Goal: Transaction & Acquisition: Register for event/course

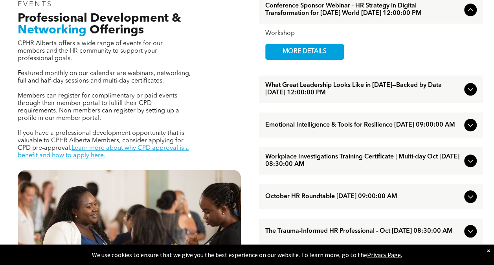
scroll to position [280, 0]
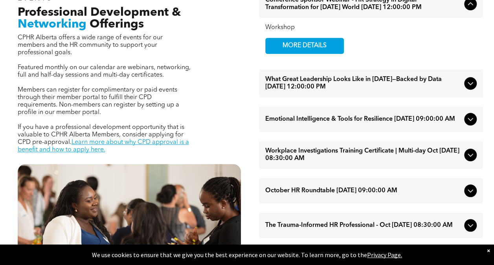
click at [471, 88] on icon at bounding box center [470, 83] width 9 height 9
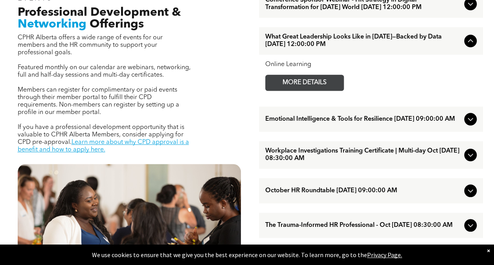
click at [326, 90] on span "MORE DETAILS" at bounding box center [305, 82] width 62 height 15
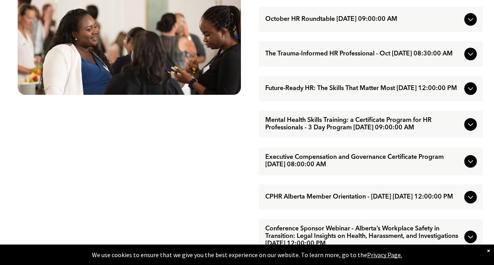
scroll to position [454, 0]
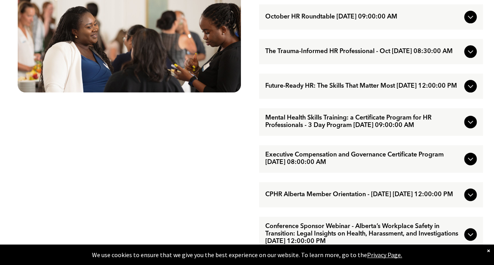
click at [470, 91] on icon at bounding box center [470, 85] width 9 height 9
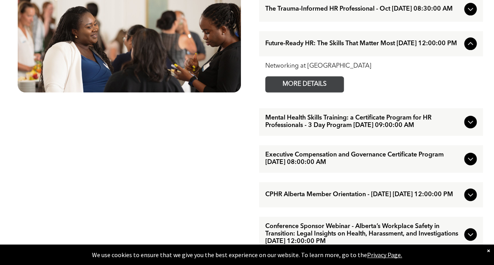
click at [329, 92] on span "MORE DETAILS" at bounding box center [305, 84] width 62 height 15
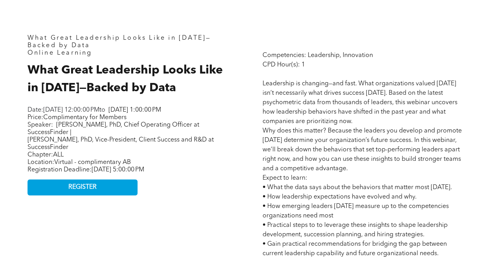
scroll to position [326, 0]
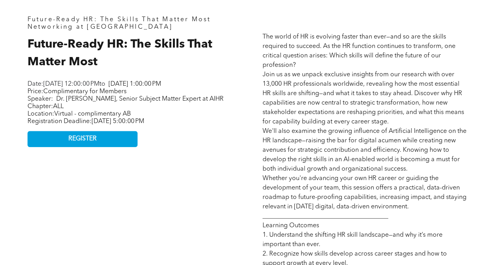
scroll to position [340, 0]
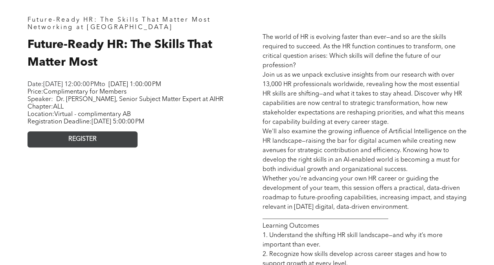
click at [84, 143] on span "REGISTER" at bounding box center [82, 139] width 28 height 7
